Goal: Information Seeking & Learning: Learn about a topic

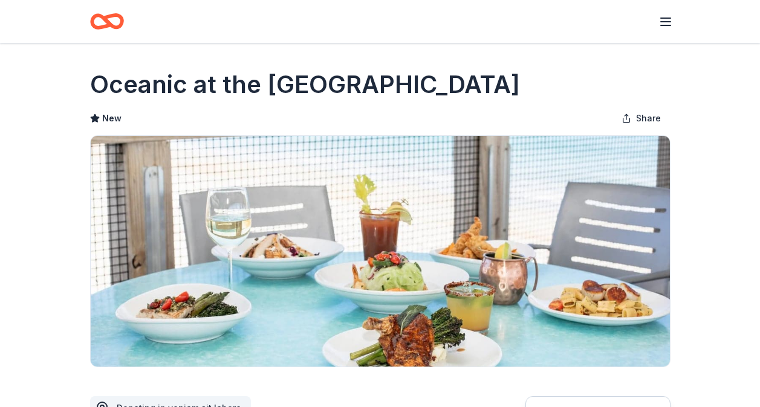
scroll to position [13, 0]
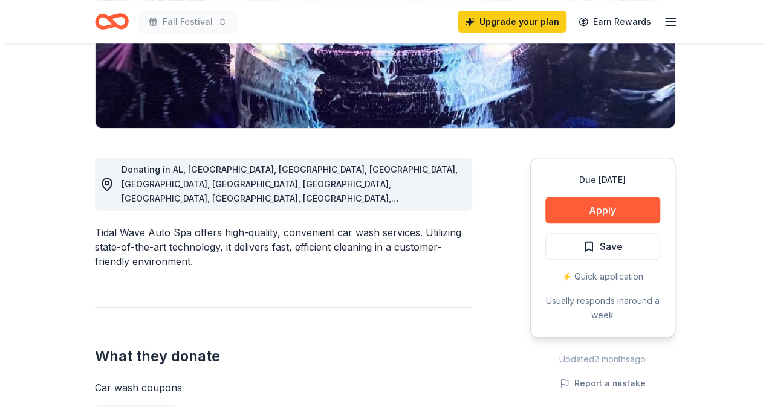
scroll to position [238, 0]
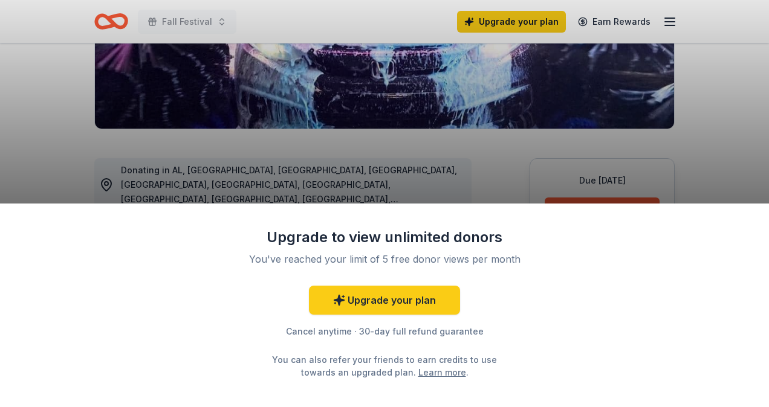
click at [615, 144] on div "Upgrade to view unlimited donors You've reached your limit of 5 free donor view…" at bounding box center [384, 203] width 769 height 407
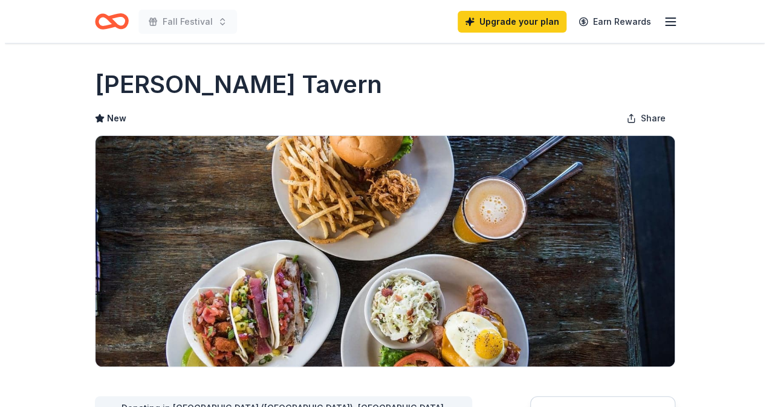
scroll to position [129, 0]
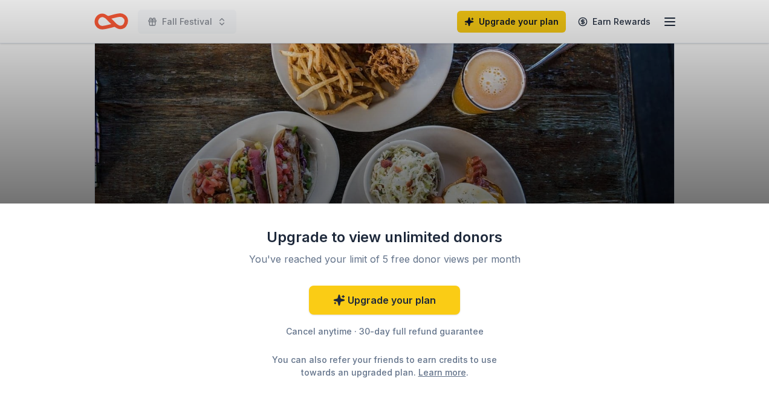
click at [509, 237] on div "Upgrade to view unlimited donors" at bounding box center [384, 237] width 314 height 19
